Goal: Information Seeking & Learning: Understand process/instructions

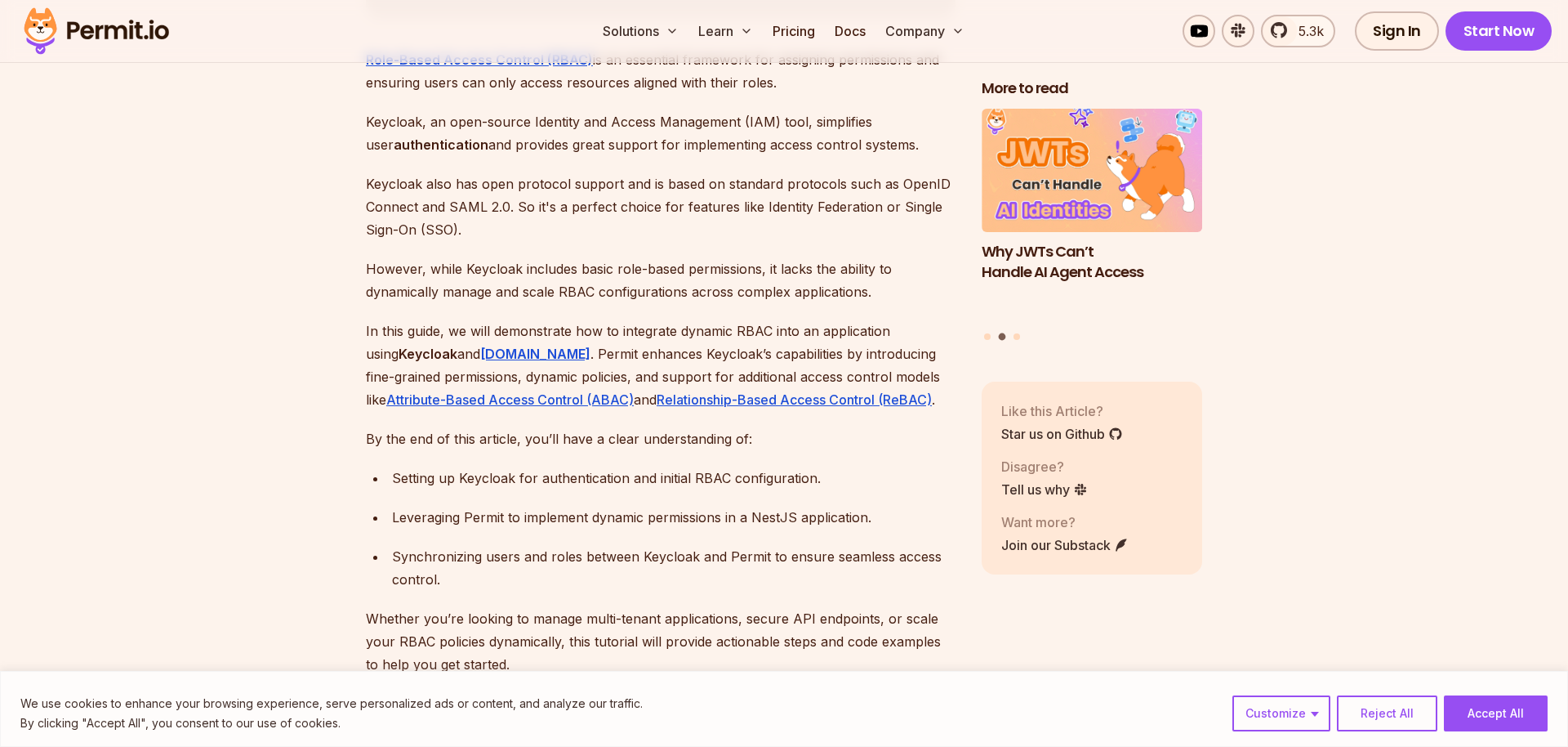
scroll to position [1030, 0]
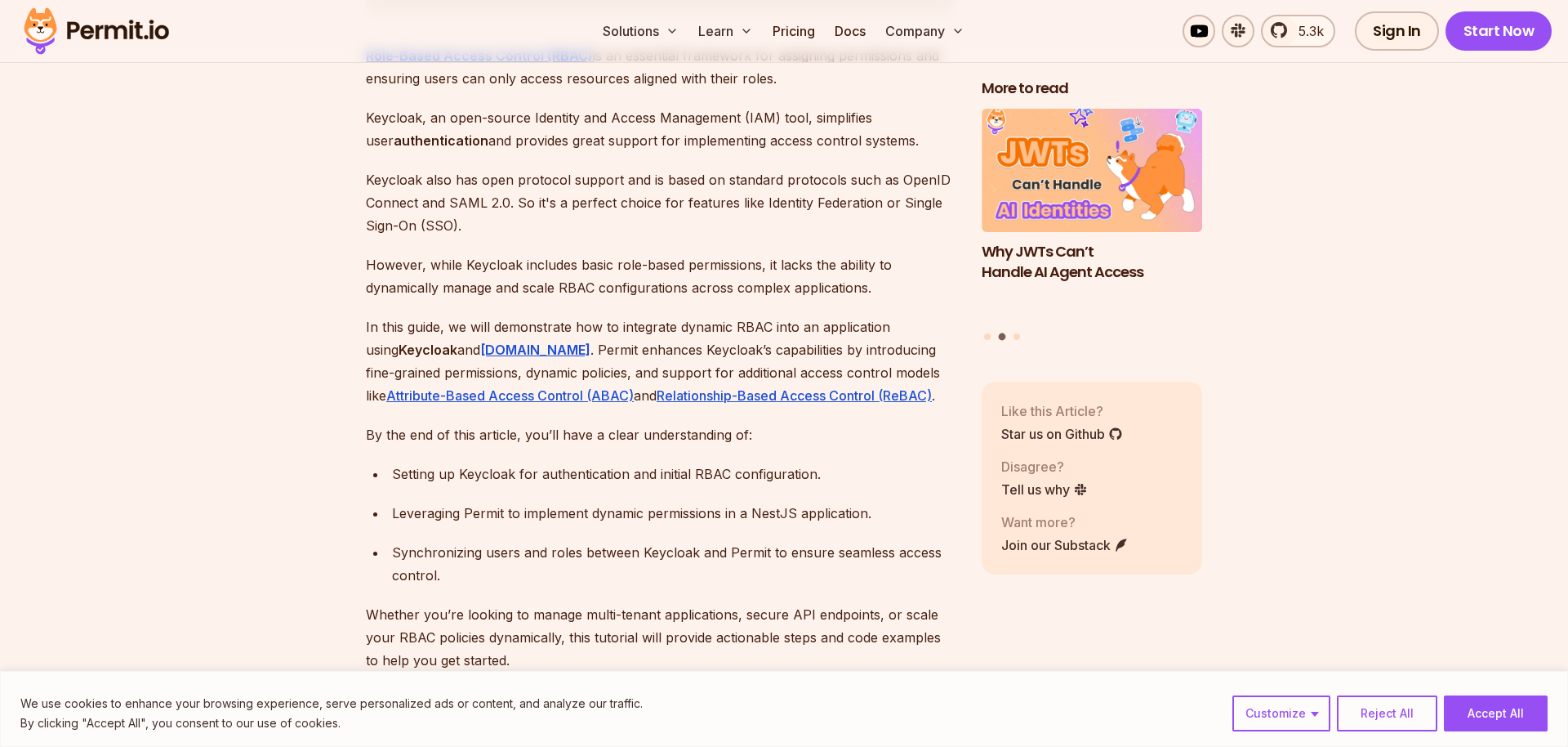
click at [811, 319] on p "In this guide, we will demonstrate how to integrate dynamic RBAC into an applic…" at bounding box center [660, 361] width 590 height 91
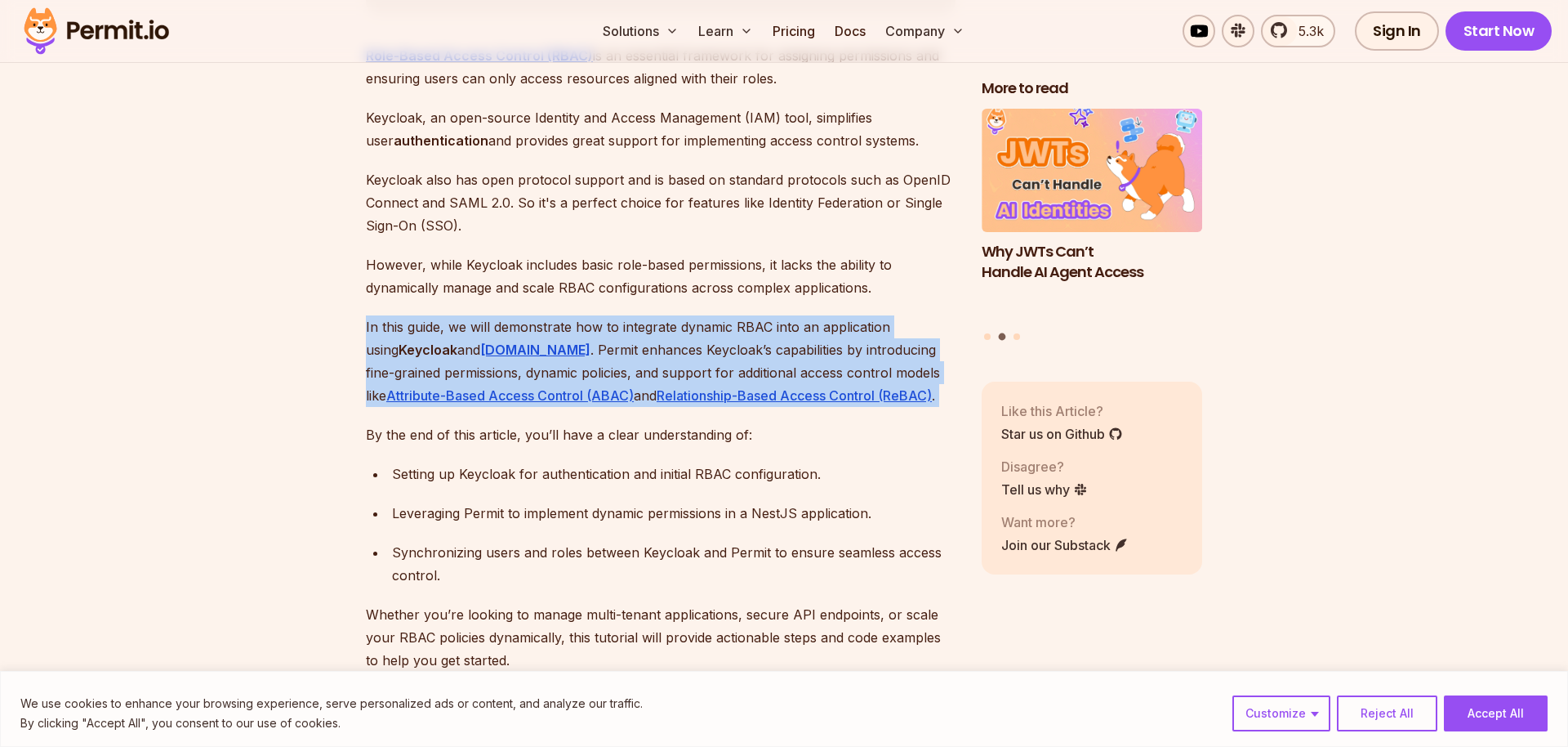
click at [811, 319] on p "In this guide, we will demonstrate how to integrate dynamic RBAC into an applic…" at bounding box center [660, 361] width 590 height 91
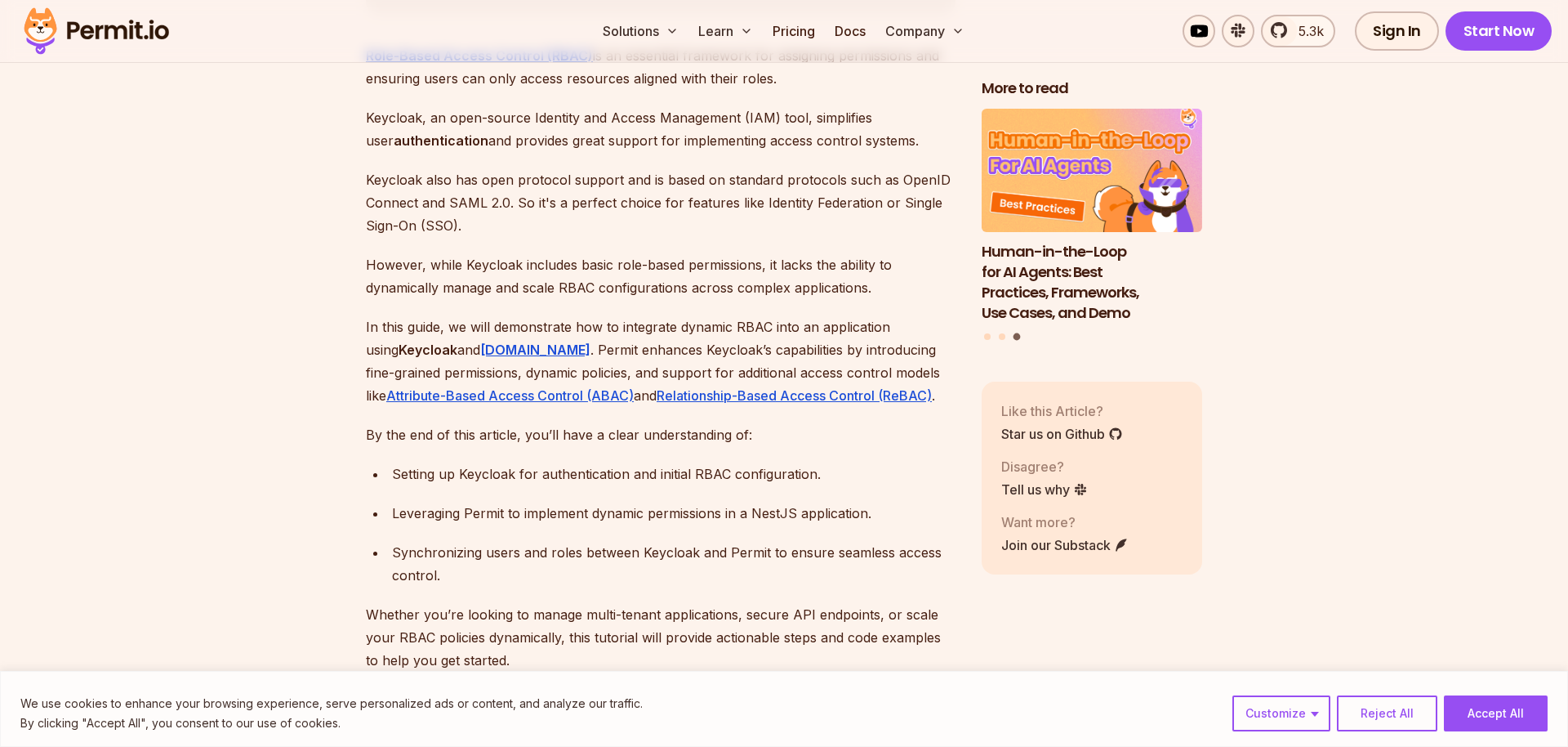
click at [674, 315] on p "In this guide, we will demonstrate how to integrate dynamic RBAC into an applic…" at bounding box center [660, 361] width 590 height 91
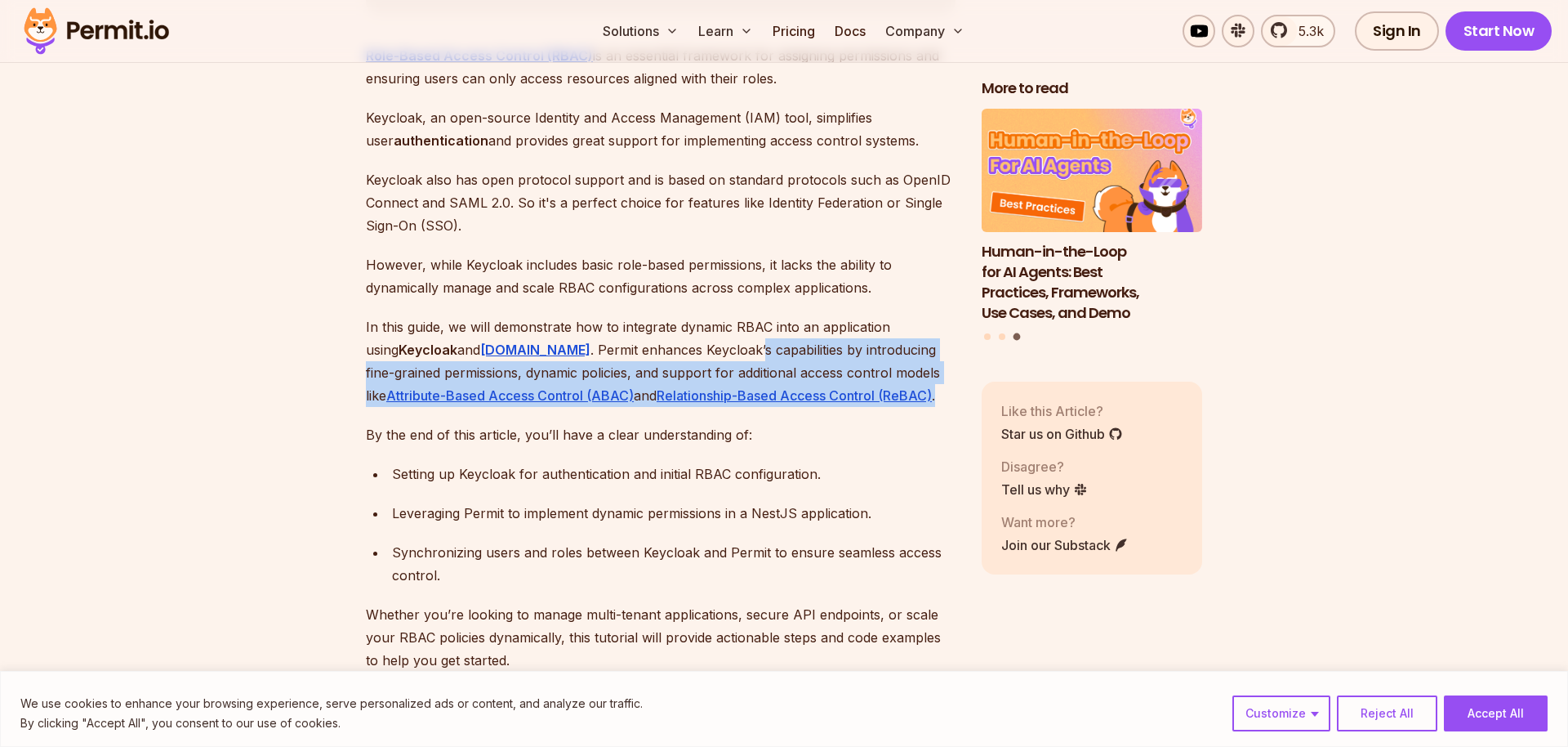
drag, startPoint x: 686, startPoint y: 328, endPoint x: 889, endPoint y: 371, distance: 207.5
click at [889, 371] on p "In this guide, we will demonstrate how to integrate dynamic RBAC into an applic…" at bounding box center [660, 361] width 590 height 91
click at [889, 370] on p "In this guide, we will demonstrate how to integrate dynamic RBAC into an applic…" at bounding box center [660, 361] width 590 height 91
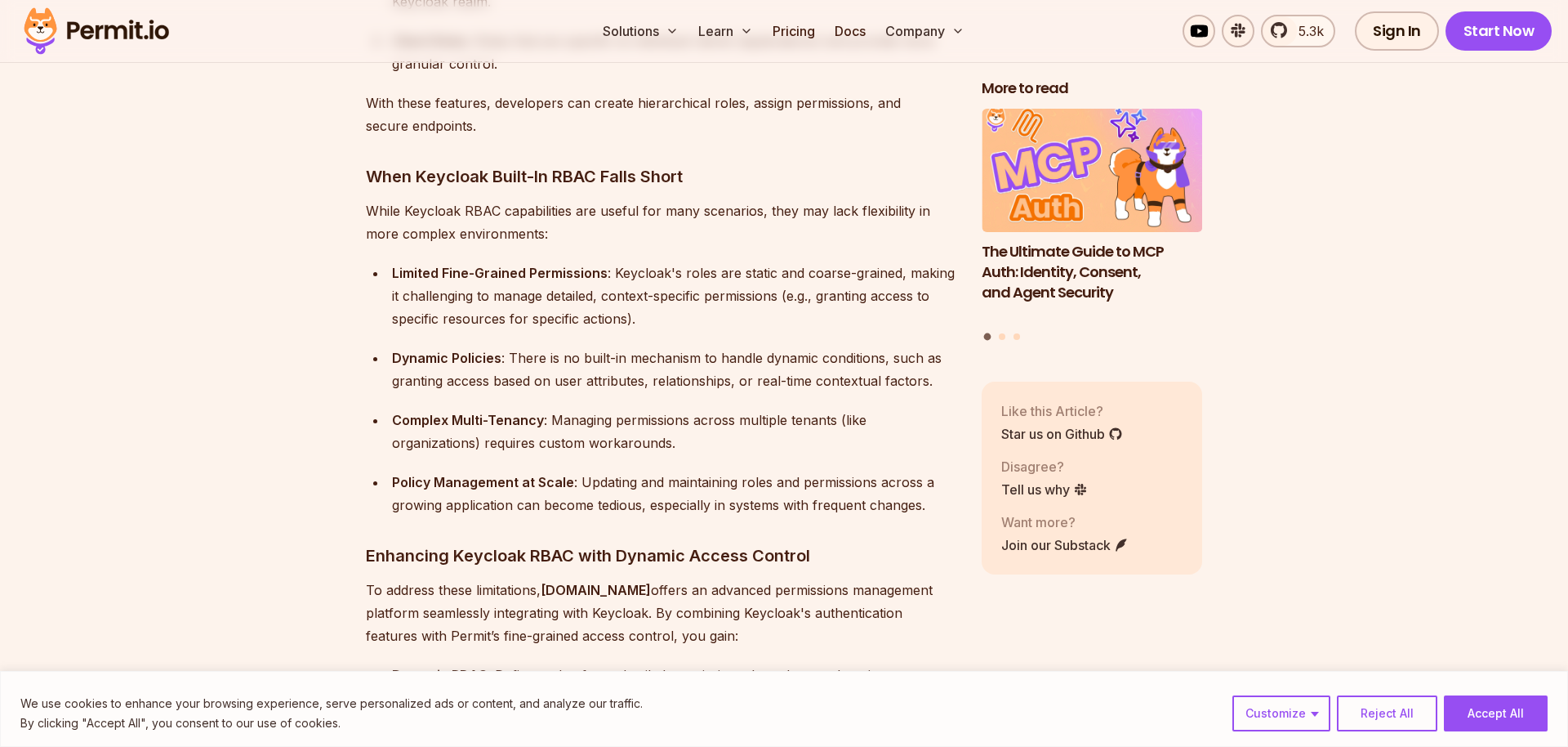
scroll to position [1906, 0]
